Goal: Transaction & Acquisition: Purchase product/service

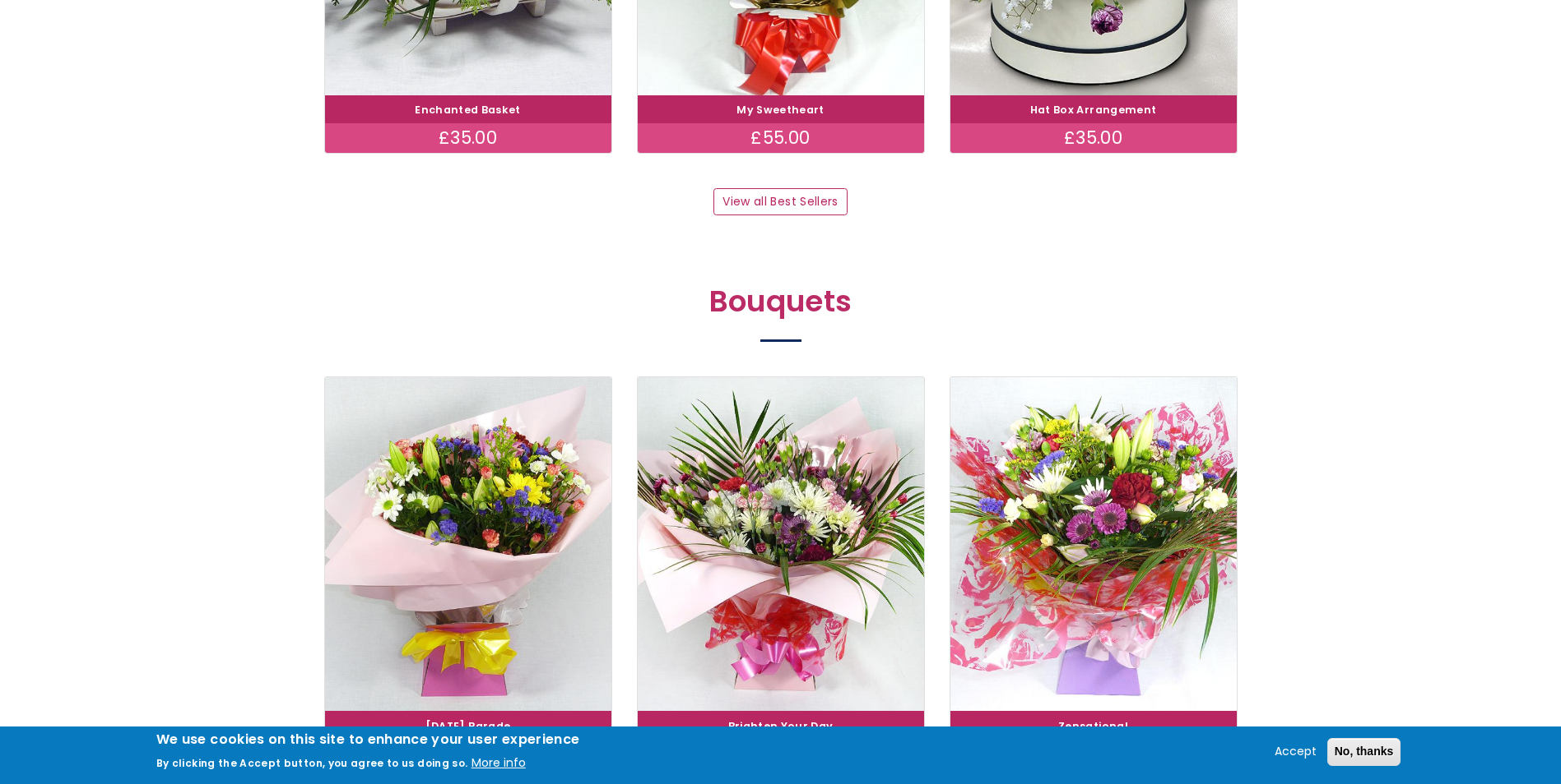
scroll to position [1480, 0]
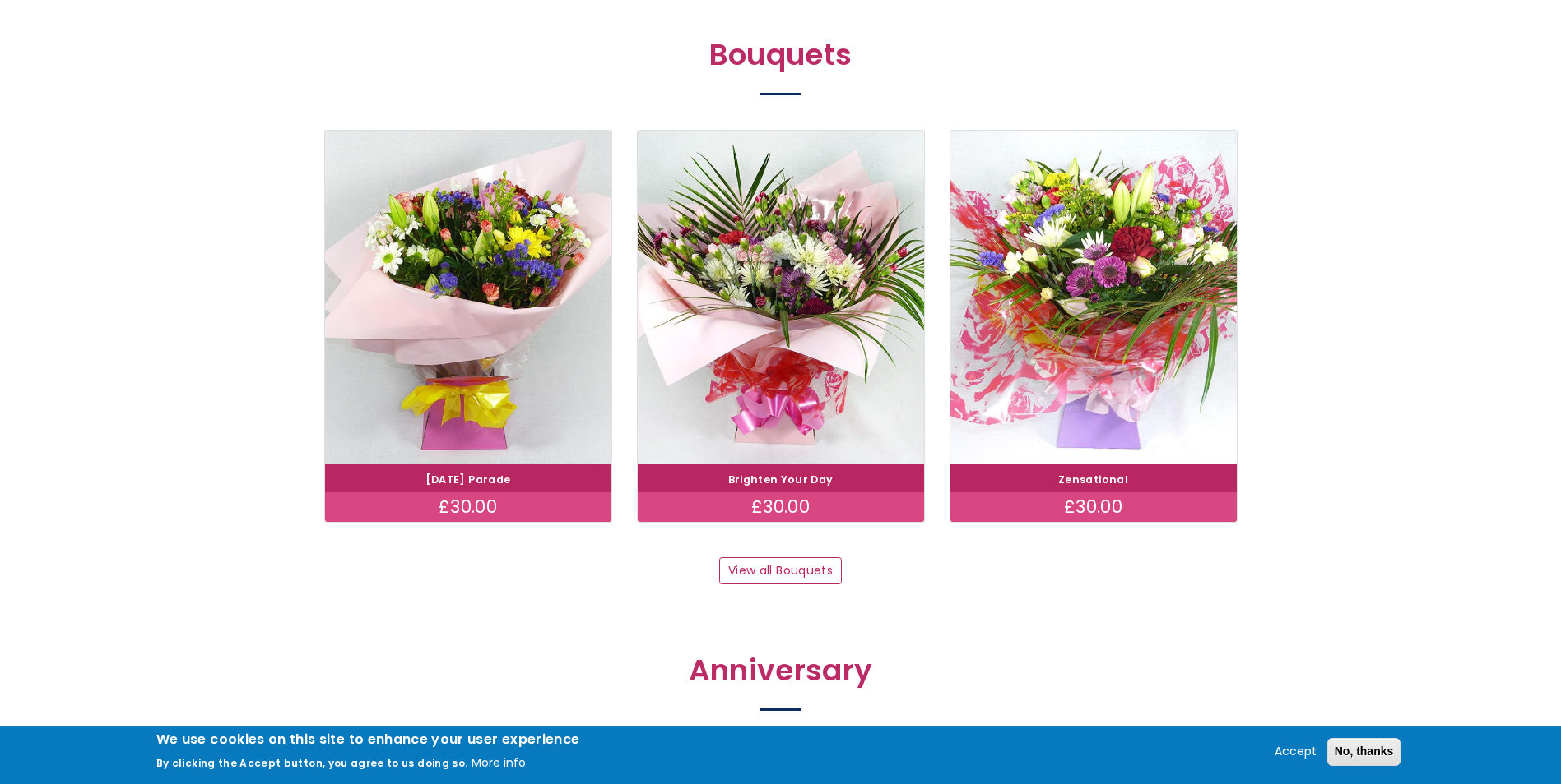
click at [777, 403] on img at bounding box center [780, 297] width 286 height 334
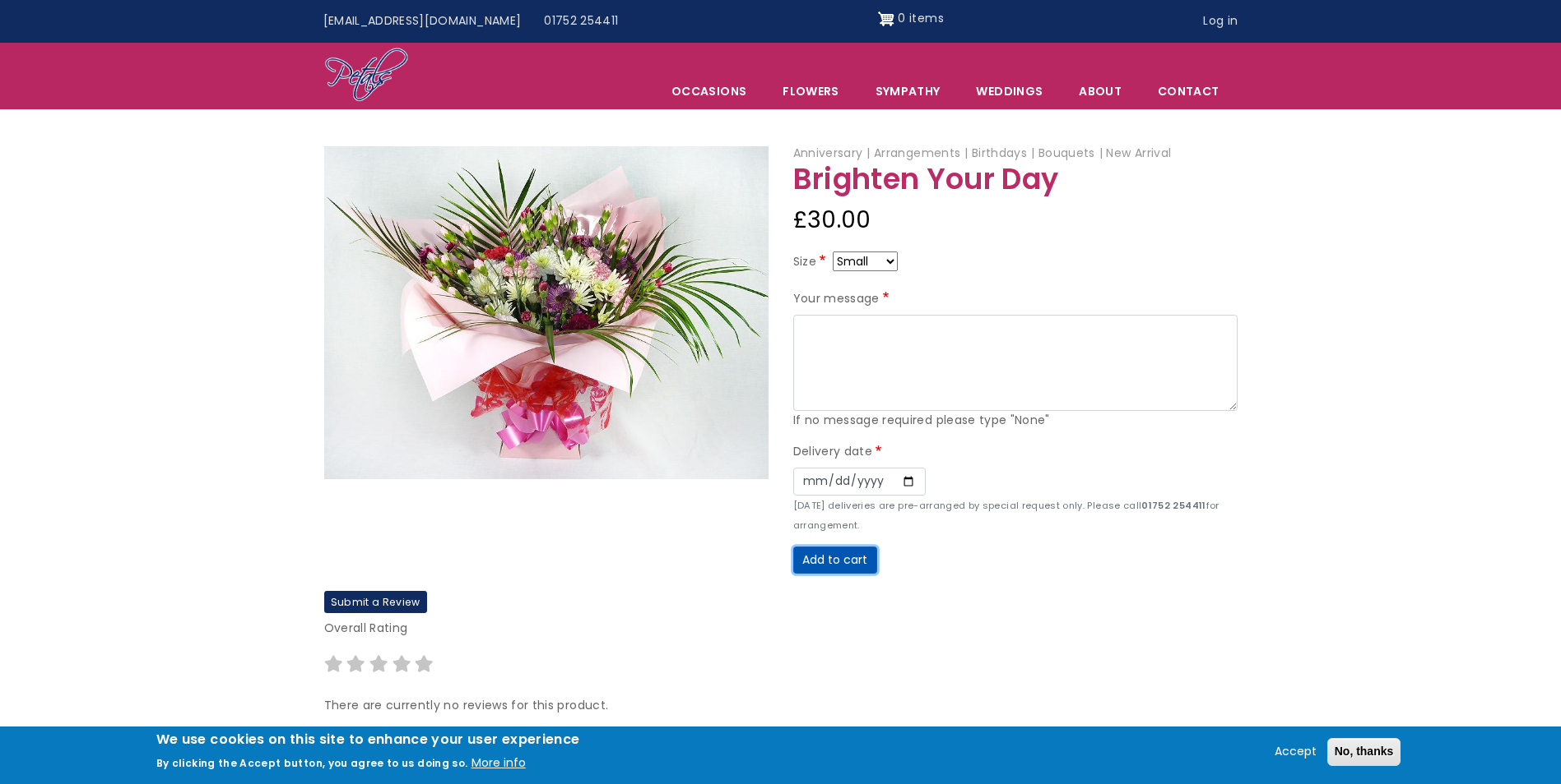
click at [852, 563] on button "Add to cart" at bounding box center [835, 561] width 84 height 28
type textarea "none"
click at [827, 561] on button "Add to cart" at bounding box center [835, 561] width 84 height 28
click at [890, 484] on input "Date" at bounding box center [859, 482] width 132 height 28
click at [903, 485] on input "Date" at bounding box center [859, 482] width 132 height 28
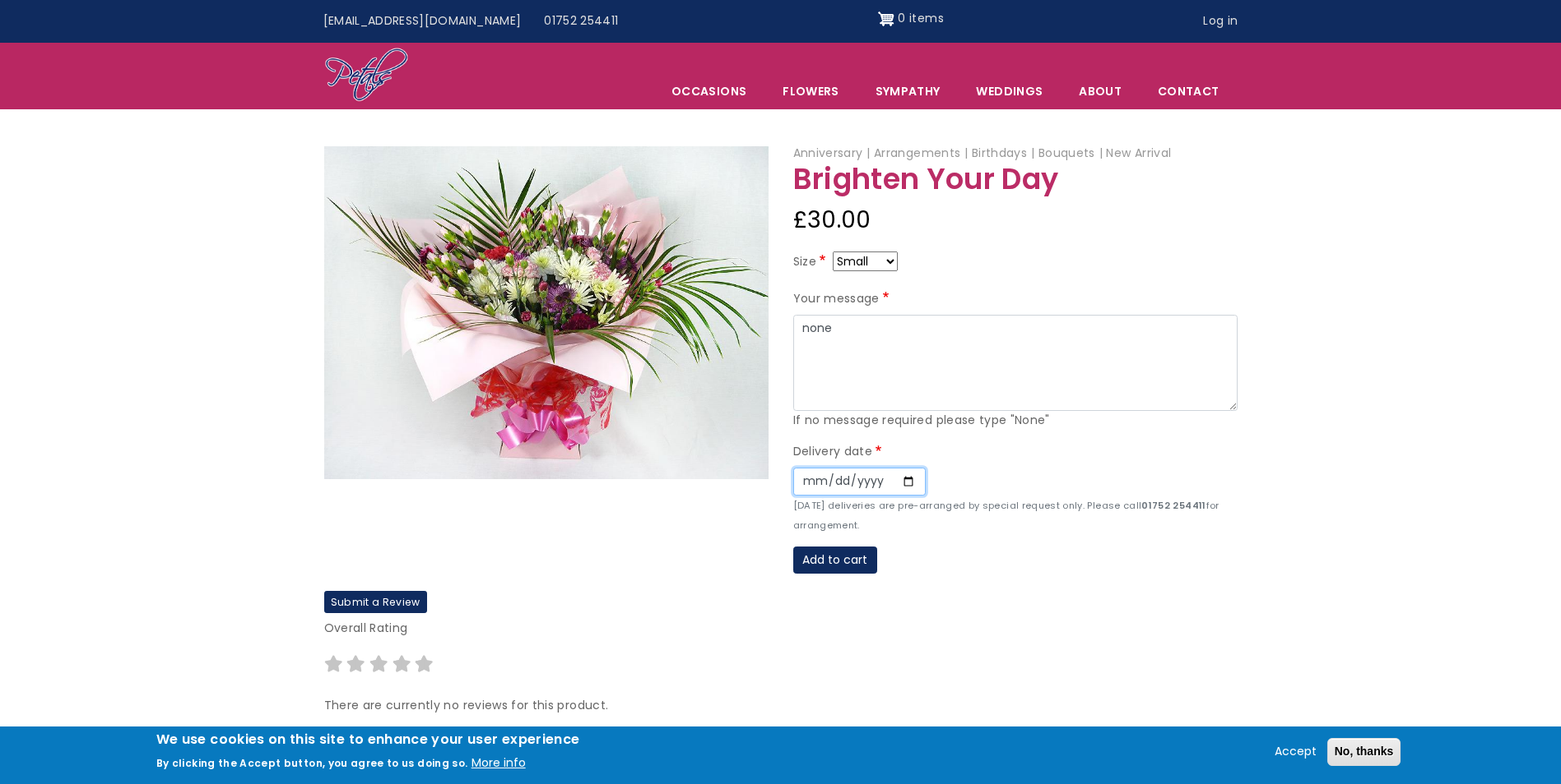
type input "[DATE]"
click at [845, 555] on button "Add to cart" at bounding box center [835, 561] width 84 height 28
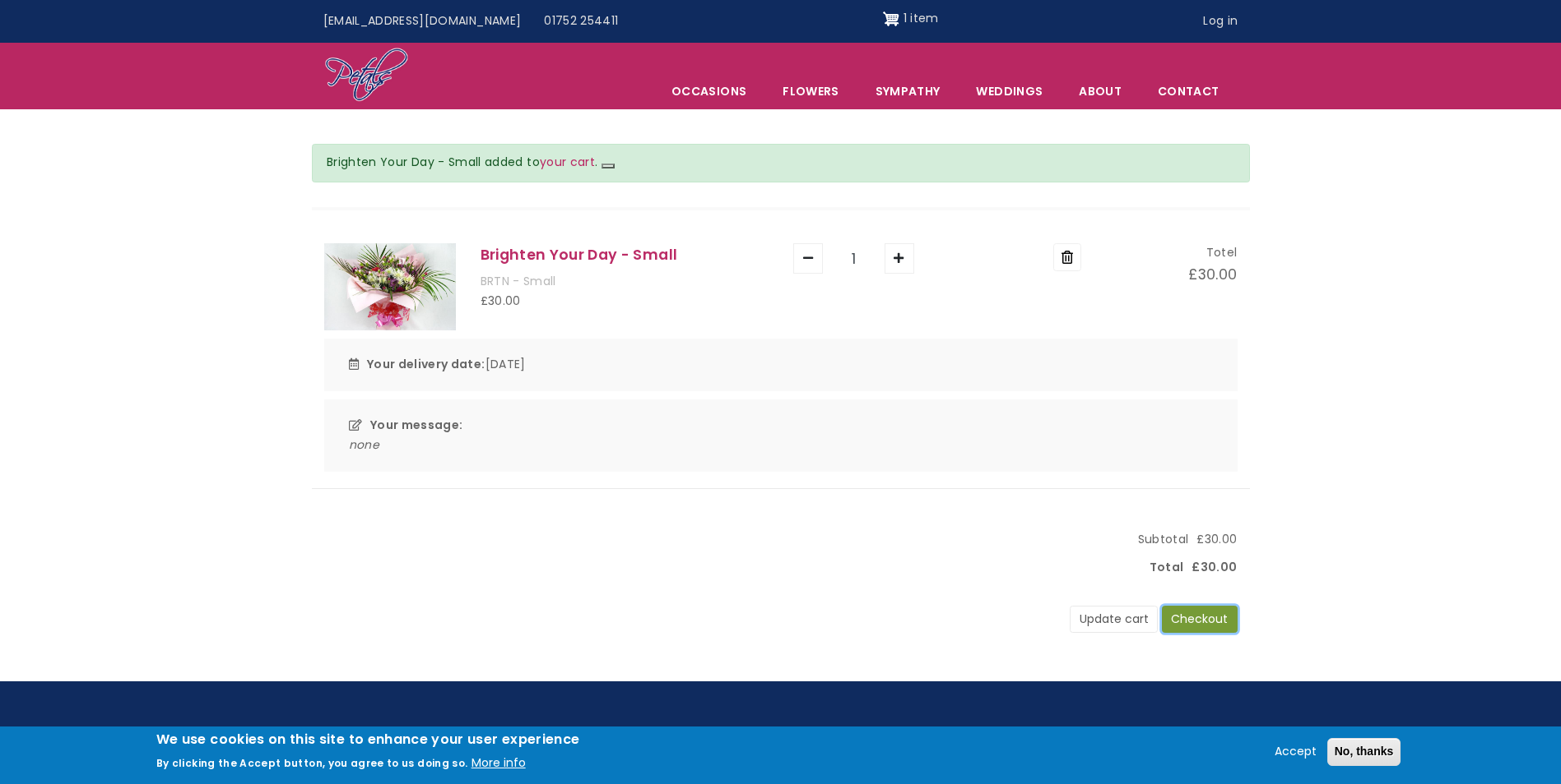
click at [1201, 620] on button "Checkout" at bounding box center [1200, 620] width 76 height 28
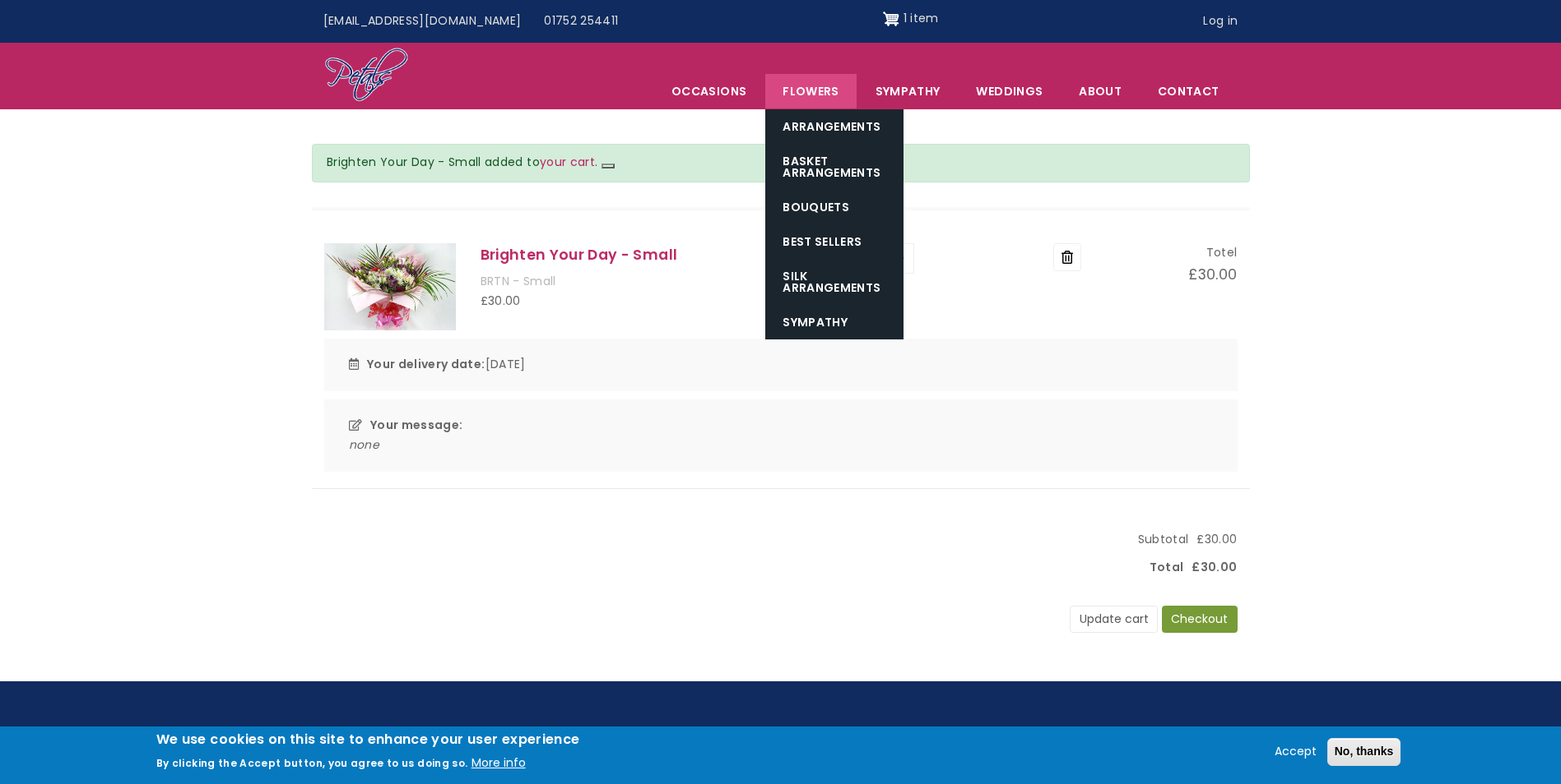
click at [826, 84] on link "Flowers" at bounding box center [810, 91] width 91 height 34
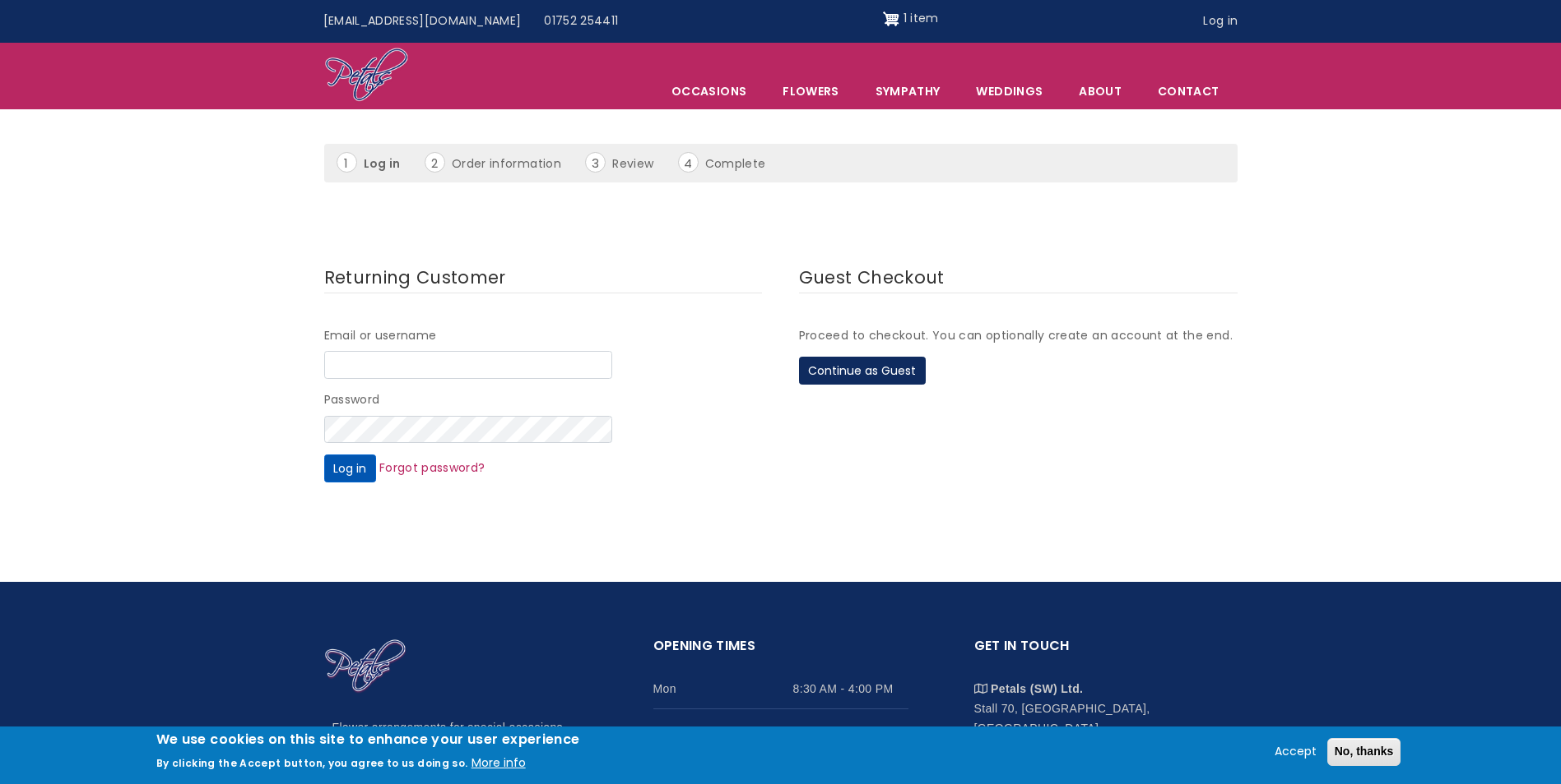
type input "FootAnstey"
click at [367, 470] on button "Log in" at bounding box center [350, 469] width 52 height 28
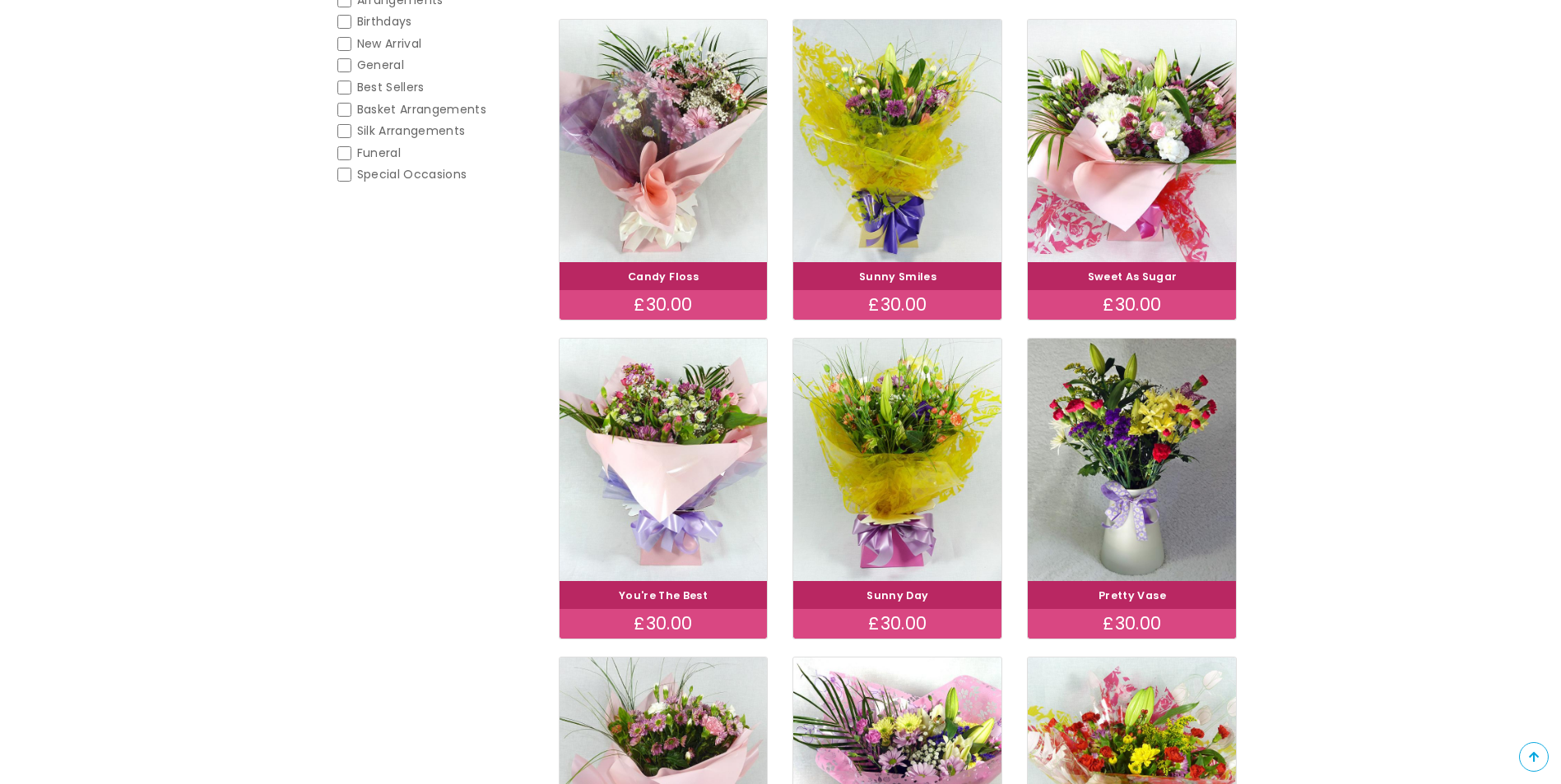
scroll to position [575, 0]
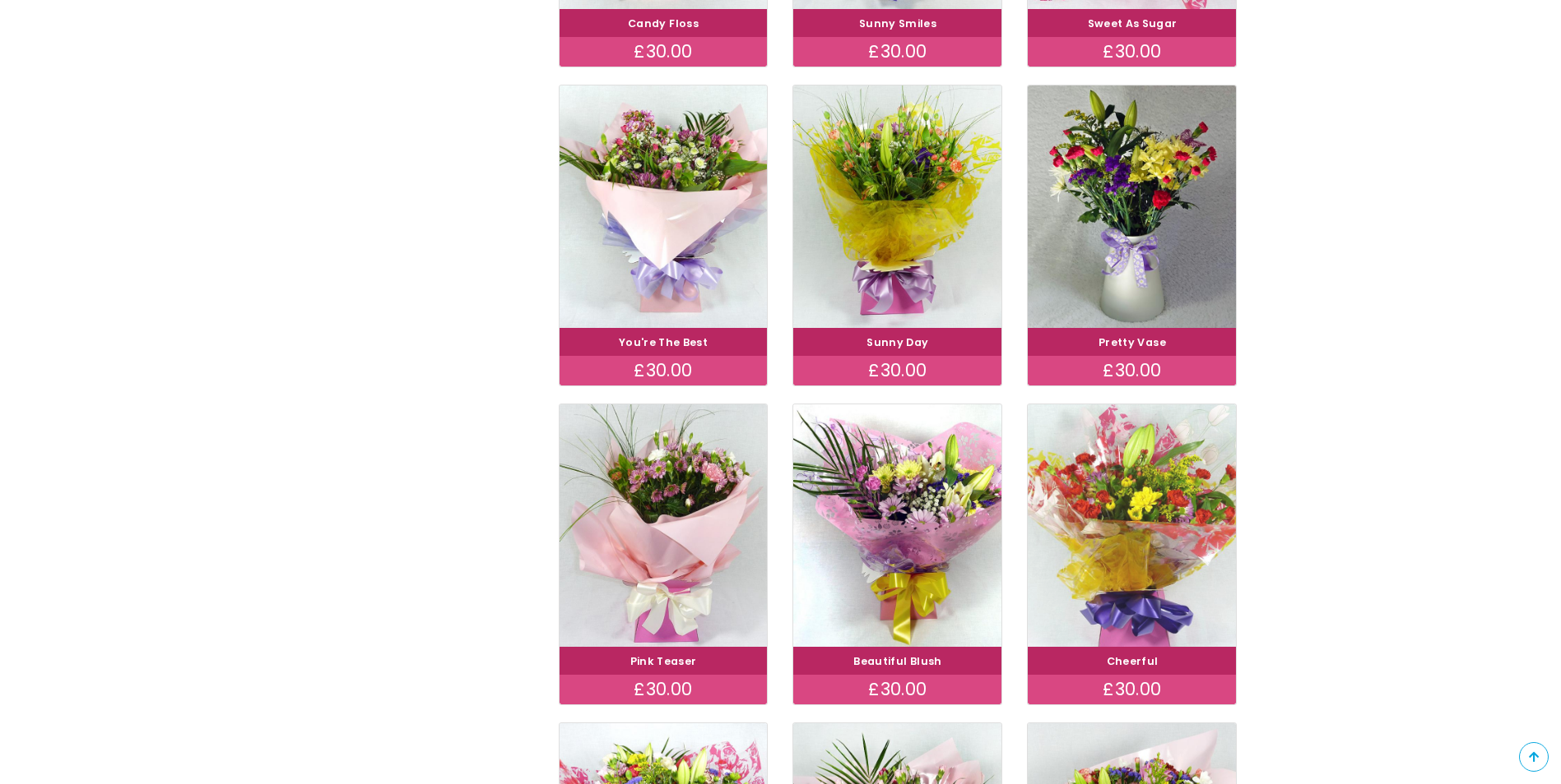
click at [1134, 536] on img at bounding box center [1132, 525] width 234 height 270
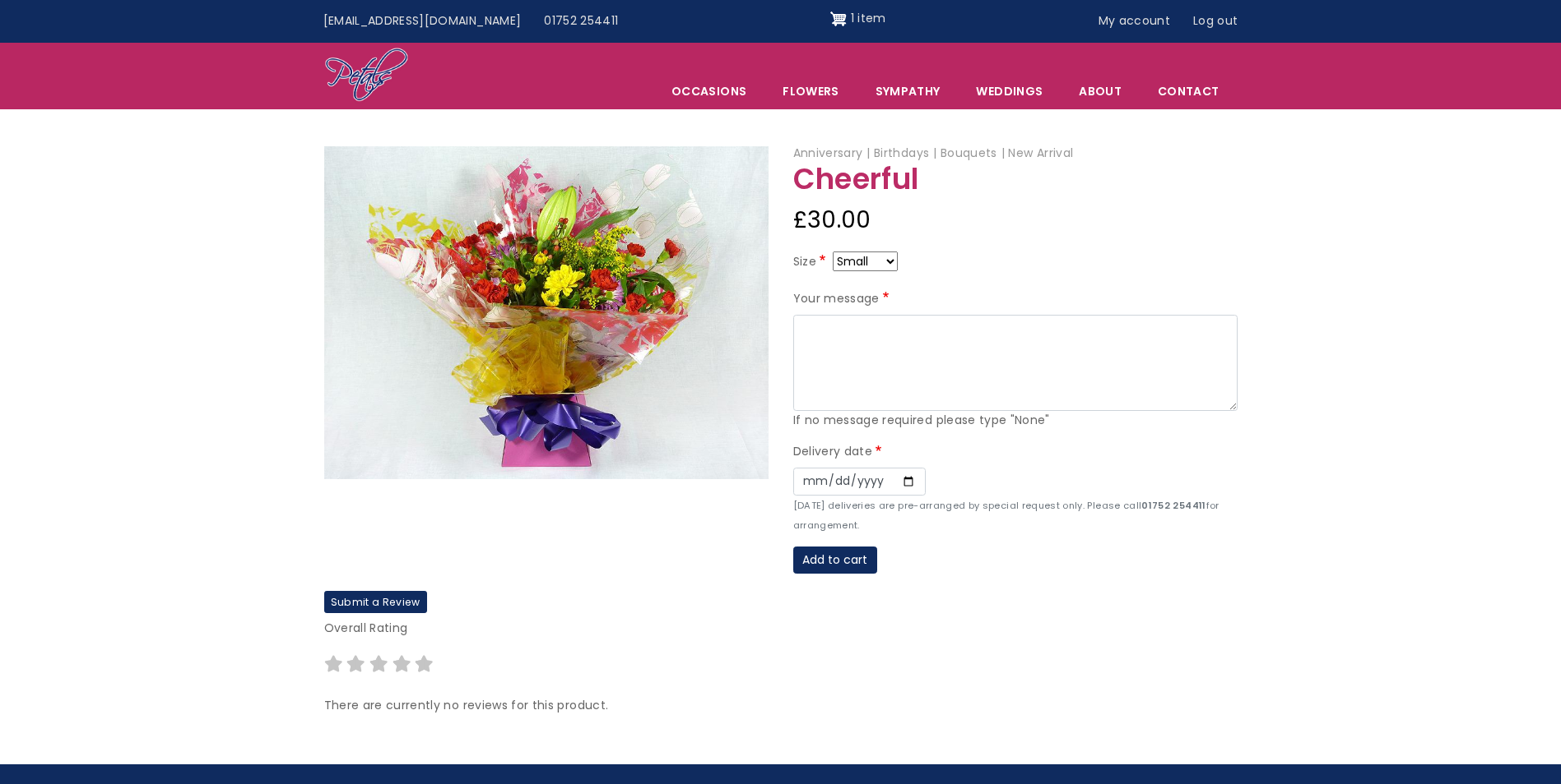
click at [883, 256] on select "Small Medium Large" at bounding box center [866, 262] width 65 height 19
select select "9"
